Goal: Use online tool/utility: Utilize a website feature to perform a specific function

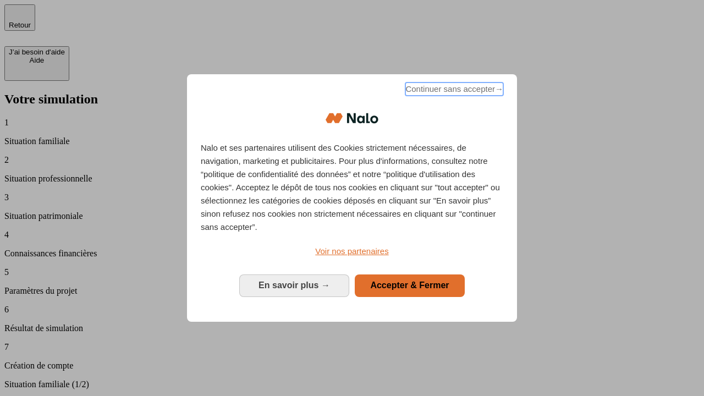
click at [453, 91] on span "Continuer sans accepter →" at bounding box center [454, 89] width 98 height 13
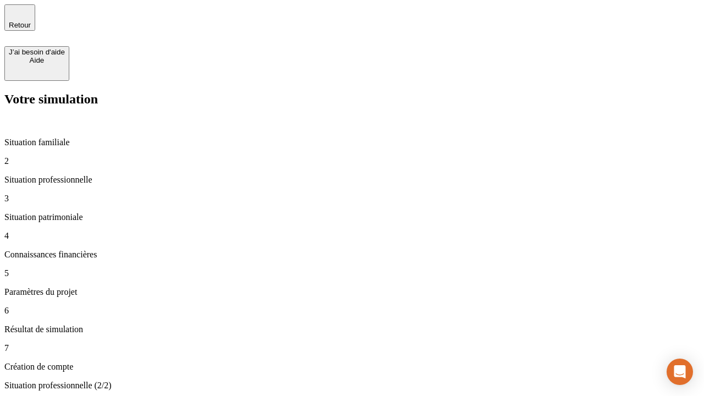
type input "30 000"
type input "1 000"
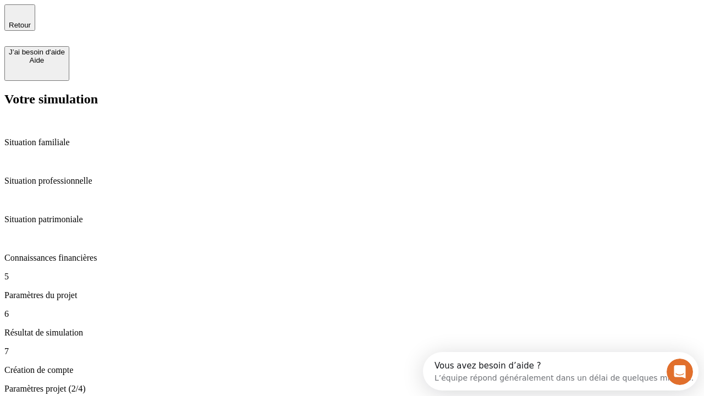
type input "40"
type input "64"
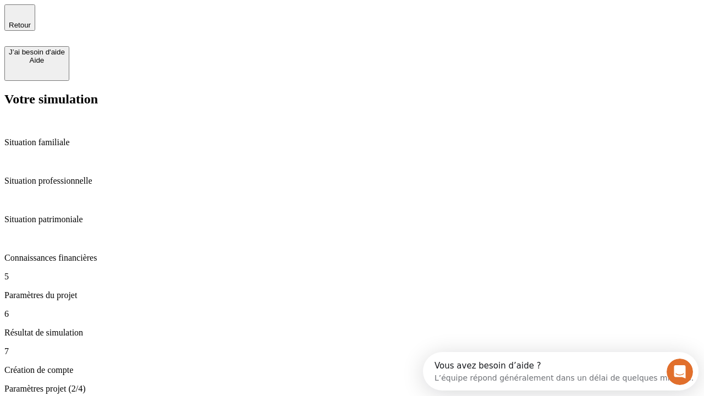
type input "200 000"
type input "640"
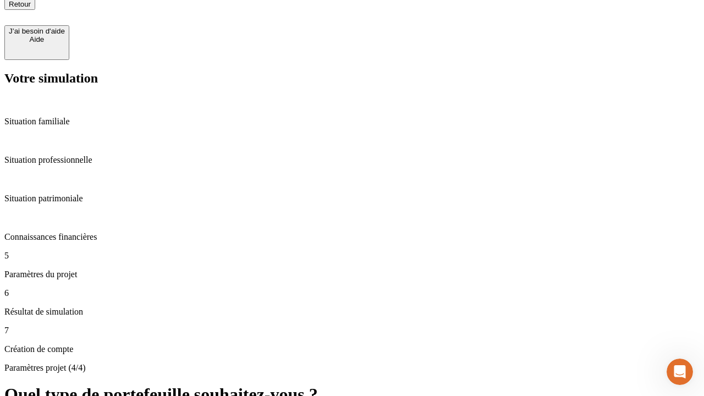
scroll to position [10, 0]
